Goal: Task Accomplishment & Management: Manage account settings

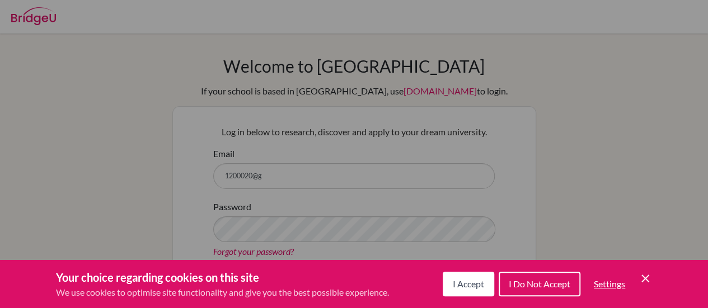
click at [461, 285] on span "I Accept" at bounding box center [468, 284] width 31 height 11
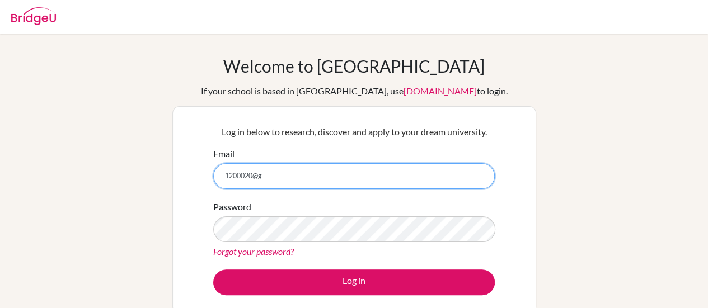
click at [299, 171] on input "1200020@g" at bounding box center [353, 176] width 281 height 26
type input "[EMAIL_ADDRESS][DOMAIN_NAME]"
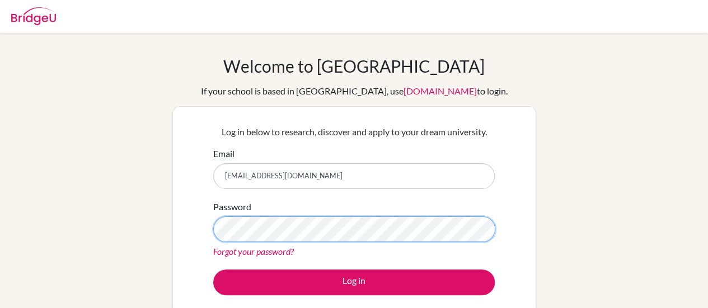
click at [213, 270] on button "Log in" at bounding box center [353, 283] width 281 height 26
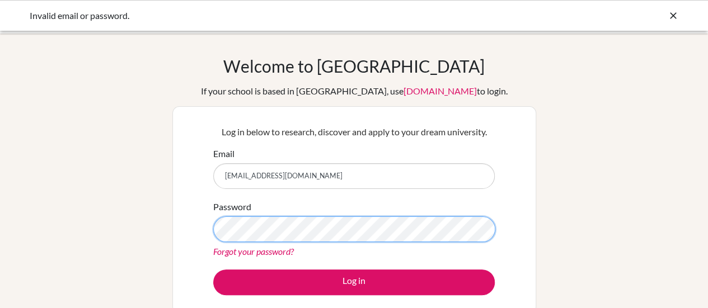
click at [213, 270] on button "Log in" at bounding box center [353, 283] width 281 height 26
